Goal: Contribute content: Add original content to the website for others to see

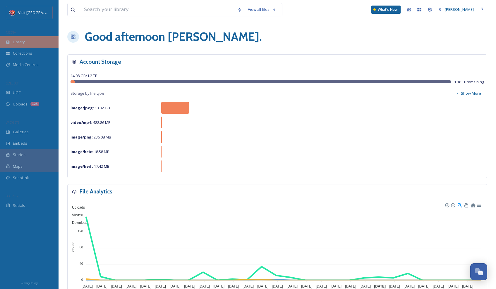
click at [28, 46] on div "Library" at bounding box center [29, 41] width 59 height 11
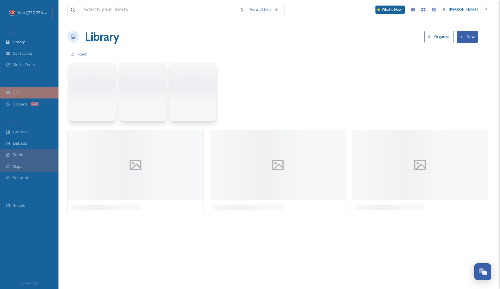
click at [20, 94] on span "UGC" at bounding box center [17, 93] width 8 height 6
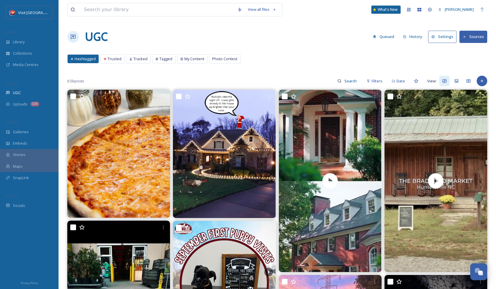
click at [464, 37] on icon at bounding box center [465, 37] width 4 height 4
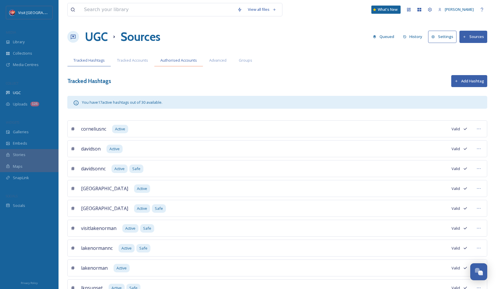
click at [176, 61] on span "Authorised Accounts" at bounding box center [178, 61] width 37 height 6
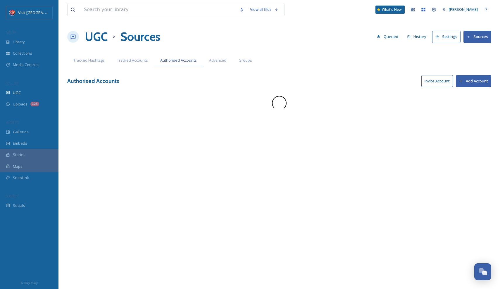
click at [474, 83] on button "Add Account" at bounding box center [473, 81] width 35 height 12
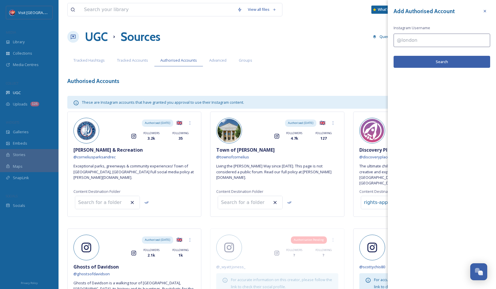
click at [436, 38] on input at bounding box center [442, 40] width 97 height 13
type input "sweetmagnolia"
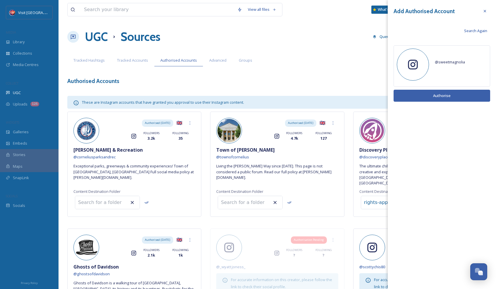
click at [441, 63] on span "@ sweetmagnolia" at bounding box center [450, 61] width 30 height 5
click at [477, 31] on span "Search Again" at bounding box center [475, 31] width 23 height 6
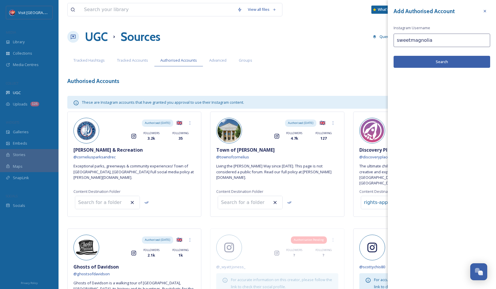
click at [452, 43] on input "sweetmagnolia" at bounding box center [442, 40] width 97 height 13
click at [454, 42] on input "sweetmagnolialakenorman" at bounding box center [442, 40] width 97 height 13
type input "sweetmagnolialakenorman"
click at [457, 69] on div "Add Authorised Account Instagram Username sweetmagnolialakenorman Search" at bounding box center [442, 37] width 108 height 74
click at [457, 66] on button "Search" at bounding box center [442, 62] width 97 height 12
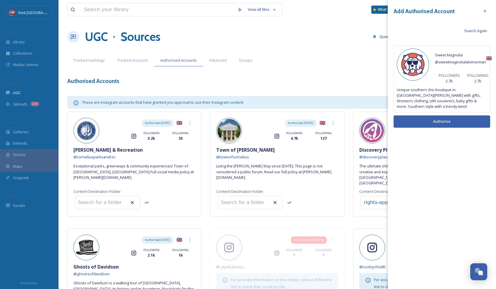
click at [444, 117] on button "Authorise" at bounding box center [442, 122] width 97 height 12
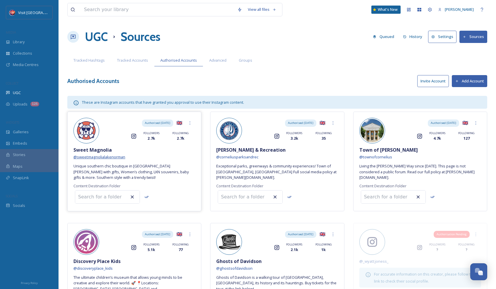
click at [99, 155] on span "@ sweetmagnolialakenorman" at bounding box center [99, 156] width 52 height 5
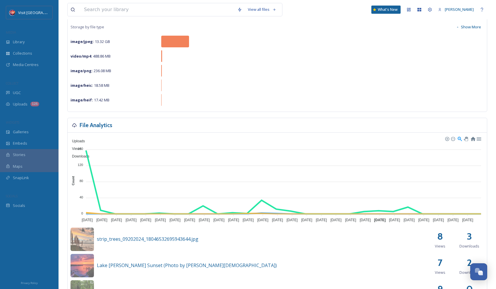
scroll to position [26, 0]
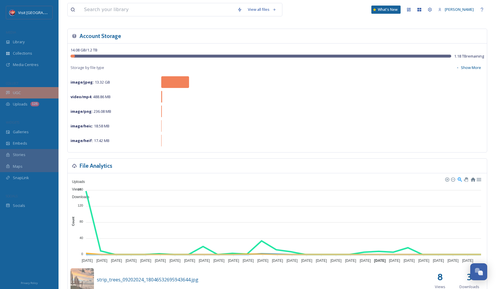
click at [34, 90] on div "UGC" at bounding box center [29, 92] width 59 height 11
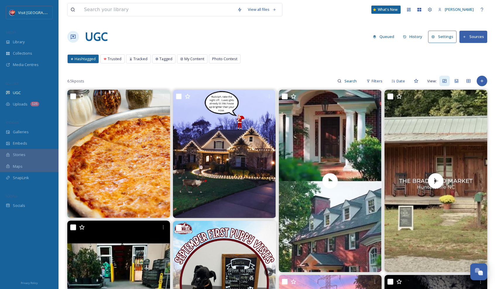
click at [486, 84] on div "6.5k posts Filters Date View:" at bounding box center [277, 81] width 420 height 12
click at [484, 81] on icon at bounding box center [482, 81] width 5 height 5
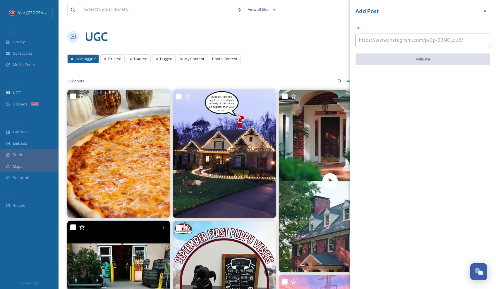
click at [419, 47] on input at bounding box center [422, 40] width 135 height 13
paste input "[URL][DOMAIN_NAME]"
type input "[URL][DOMAIN_NAME]"
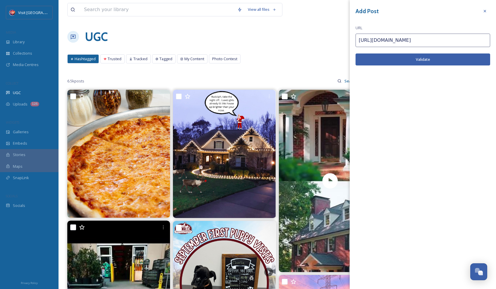
click at [432, 55] on button "Validate" at bounding box center [422, 60] width 135 height 12
click at [433, 56] on button "Add Post" at bounding box center [422, 60] width 135 height 12
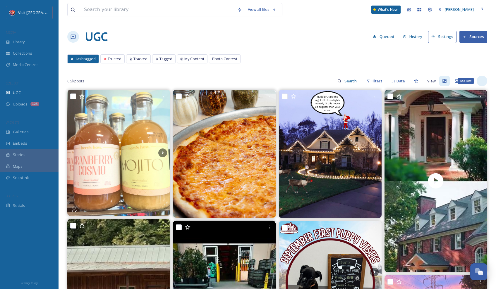
click at [484, 78] on div "Add Post" at bounding box center [482, 81] width 11 height 11
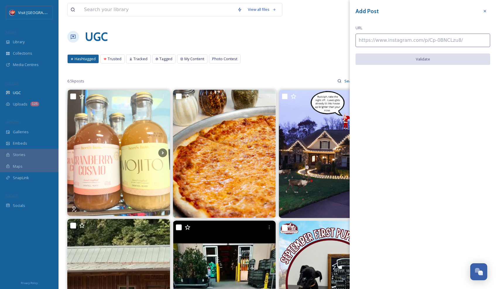
click at [384, 37] on input at bounding box center [422, 40] width 135 height 13
paste input "[URL][DOMAIN_NAME]"
type input "[URL][DOMAIN_NAME]"
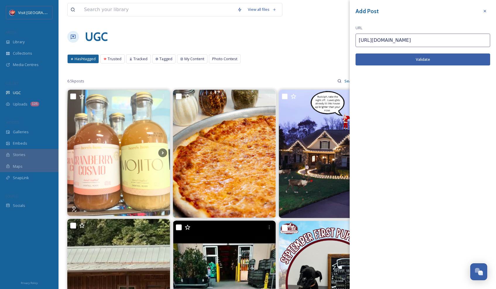
click at [394, 57] on button "Validate" at bounding box center [422, 60] width 135 height 12
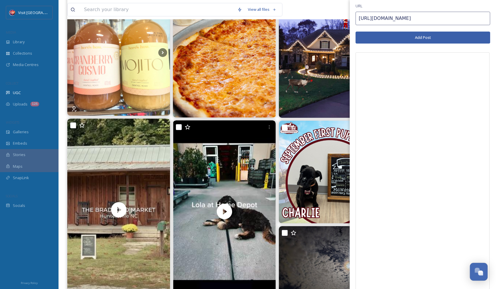
scroll to position [53, 0]
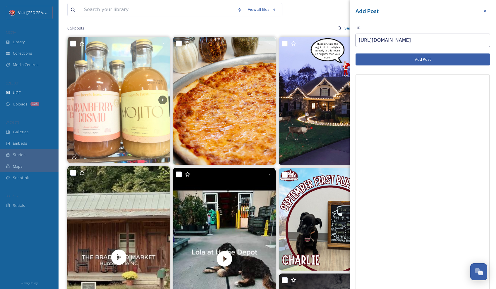
click at [420, 57] on button "Add Post" at bounding box center [422, 60] width 135 height 12
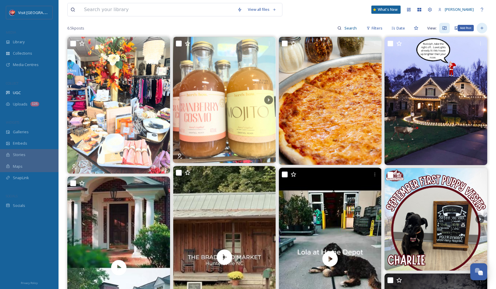
click at [486, 29] on div "Add Post" at bounding box center [482, 28] width 11 height 11
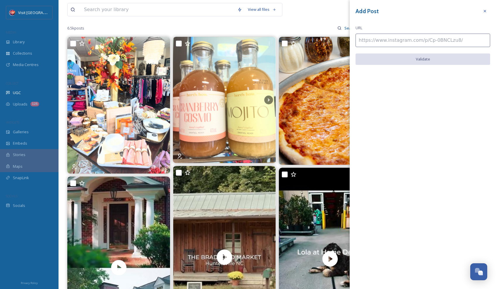
click at [418, 44] on input at bounding box center [422, 40] width 135 height 13
paste input "[URL][DOMAIN_NAME]"
type input "[URL][DOMAIN_NAME]"
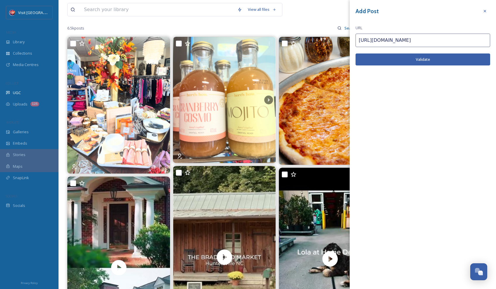
click at [417, 57] on button "Validate" at bounding box center [422, 60] width 135 height 12
click at [424, 59] on button "Add Post" at bounding box center [422, 60] width 135 height 12
